Goal: Task Accomplishment & Management: Use online tool/utility

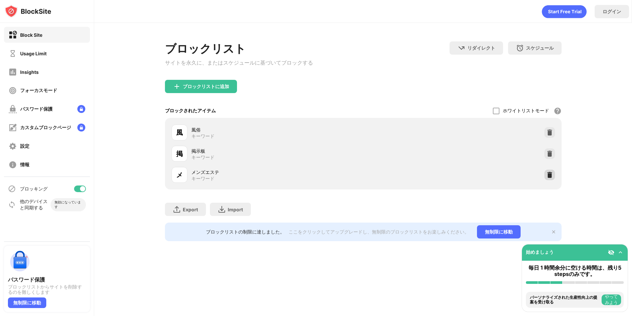
click at [549, 176] on img at bounding box center [550, 174] width 7 height 7
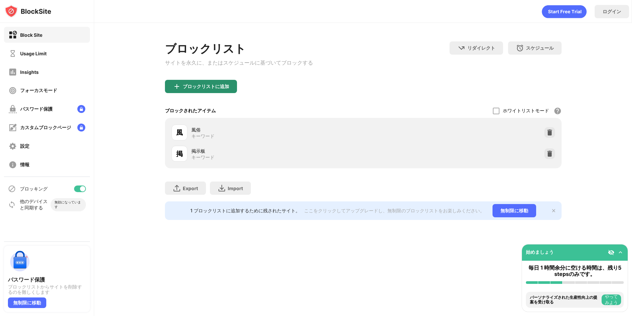
click at [214, 89] on div "ブロックリストに追加" at bounding box center [206, 86] width 46 height 5
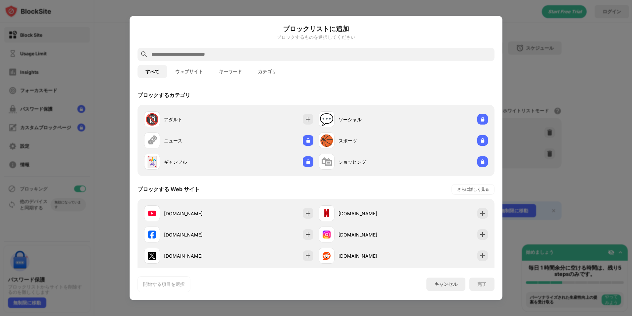
click at [242, 74] on button "キーワード" at bounding box center [230, 71] width 39 height 13
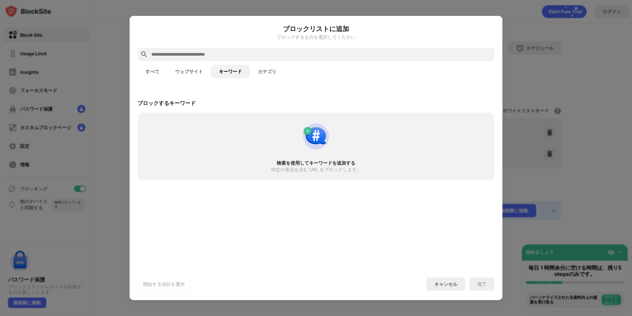
click at [260, 57] on input "text" at bounding box center [321, 54] width 341 height 8
type input "*"
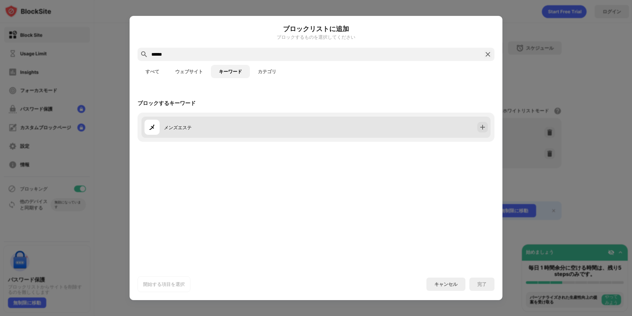
type input "******"
click at [487, 126] on div at bounding box center [483, 127] width 11 height 11
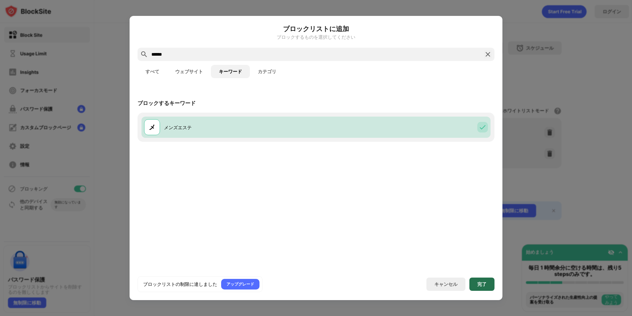
click at [474, 282] on div "完了" at bounding box center [482, 283] width 25 height 13
